Goal: Task Accomplishment & Management: Complete application form

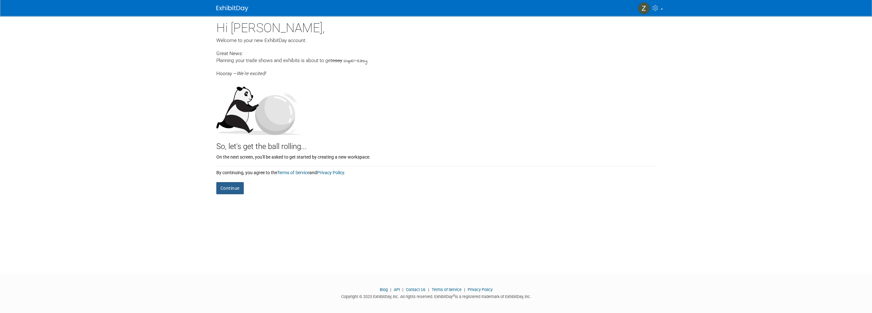
click at [218, 190] on button "Continue" at bounding box center [229, 188] width 27 height 12
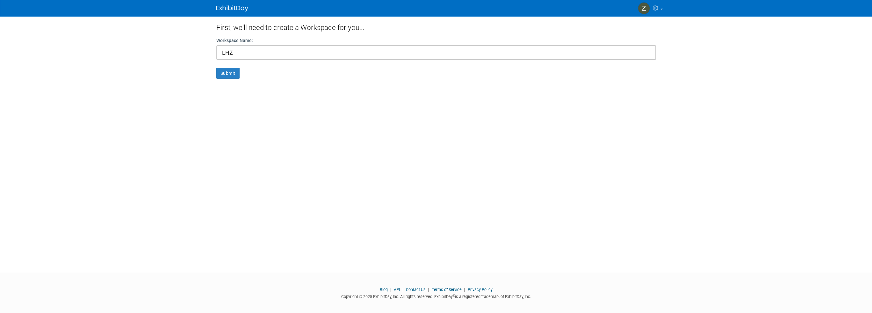
type input "LHZ"
click at [216, 68] on button "Submit" at bounding box center [227, 73] width 23 height 11
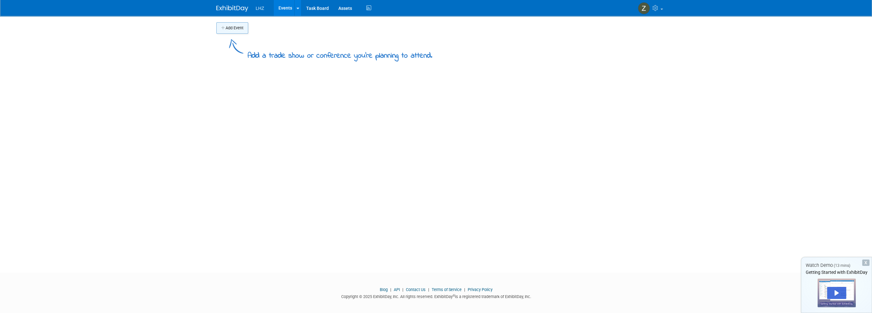
click at [242, 30] on button "Add Event" at bounding box center [232, 27] width 32 height 11
